Goal: Task Accomplishment & Management: Use online tool/utility

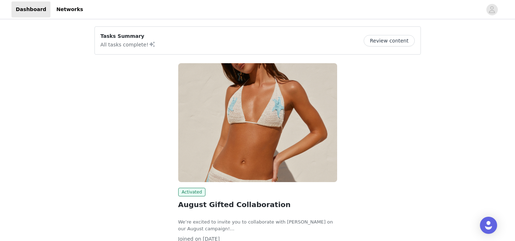
scroll to position [55, 0]
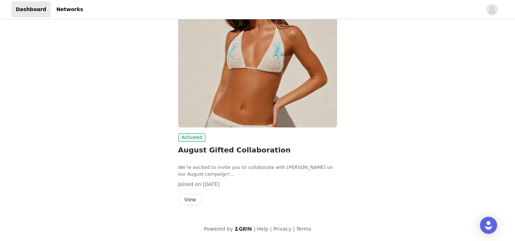
click at [187, 199] on button "View" at bounding box center [190, 199] width 24 height 11
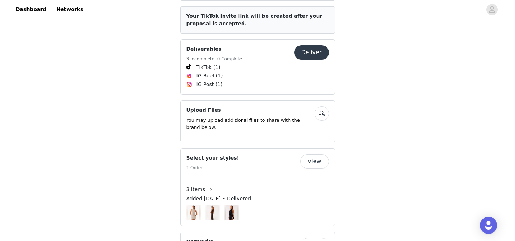
scroll to position [446, 0]
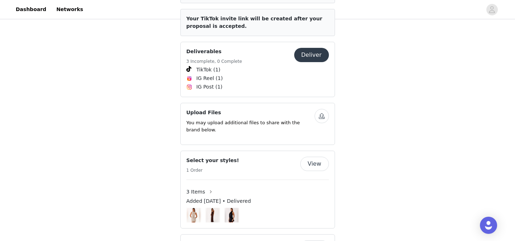
click at [319, 52] on button "Deliver" at bounding box center [311, 55] width 35 height 14
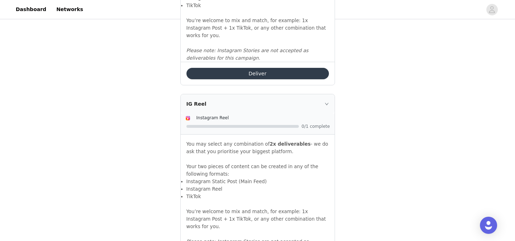
scroll to position [845, 0]
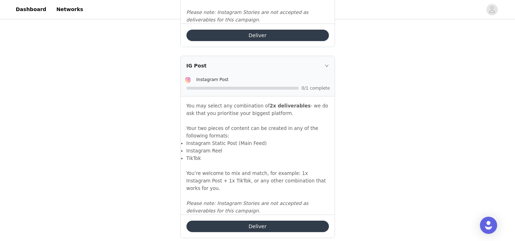
click at [326, 64] on icon "icon: right" at bounding box center [326, 66] width 4 height 4
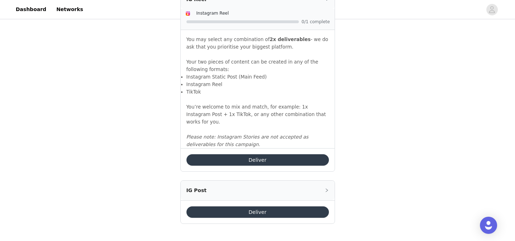
scroll to position [713, 0]
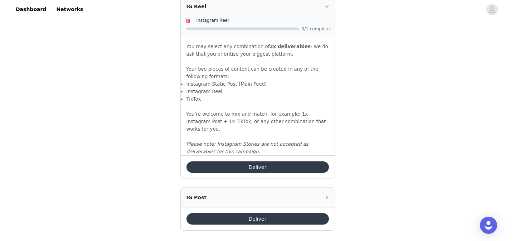
click at [325, 196] on icon "icon: right" at bounding box center [326, 198] width 4 height 4
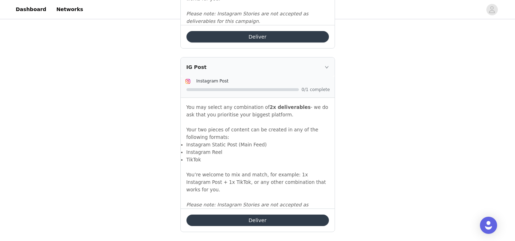
scroll to position [845, 0]
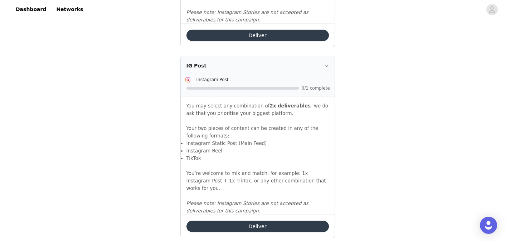
click at [314, 221] on button "Deliver" at bounding box center [257, 226] width 142 height 11
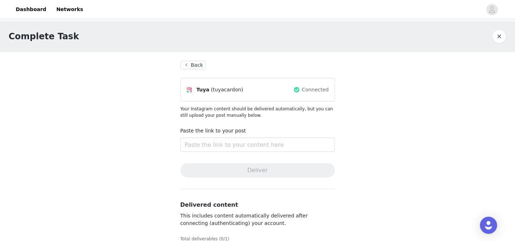
click at [496, 35] on button "button" at bounding box center [499, 36] width 14 height 14
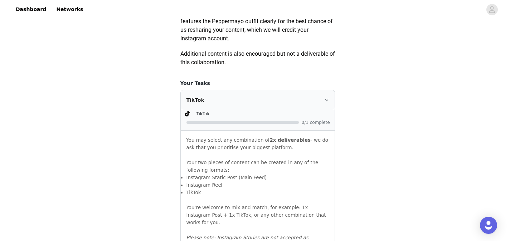
scroll to position [450, 0]
